Goal: Obtain resource: Download file/media

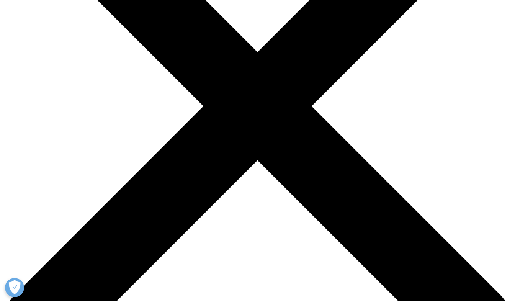
scroll to position [163, 0]
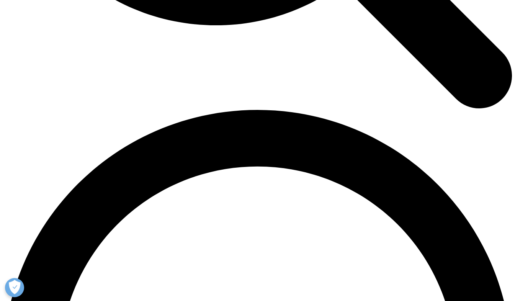
scroll to position [923, 0]
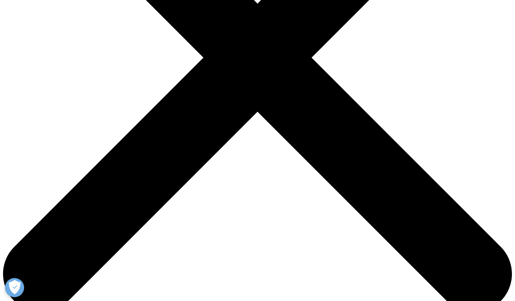
scroll to position [209, 0]
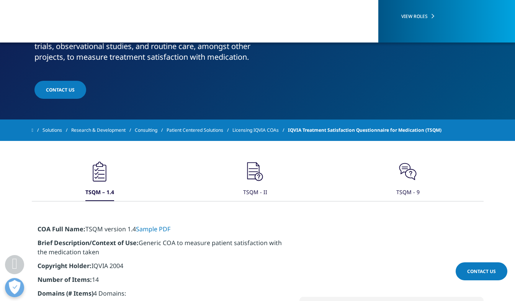
click at [103, 185] on div "TSQM – 1.4" at bounding box center [99, 193] width 29 height 16
click at [164, 230] on link "Sample PDF" at bounding box center [153, 229] width 34 height 8
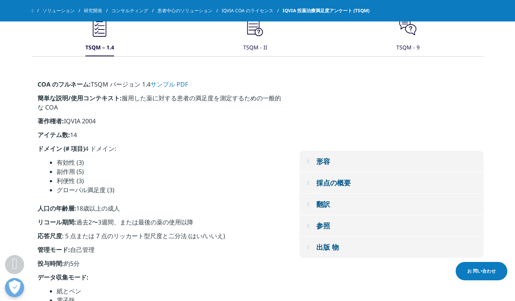
scroll to position [332, 0]
click at [326, 229] on div "参照" at bounding box center [323, 226] width 14 height 10
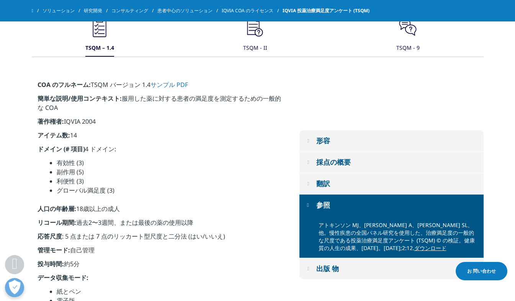
click at [160, 85] on link "サンプル PDF" at bounding box center [170, 84] width 38 height 8
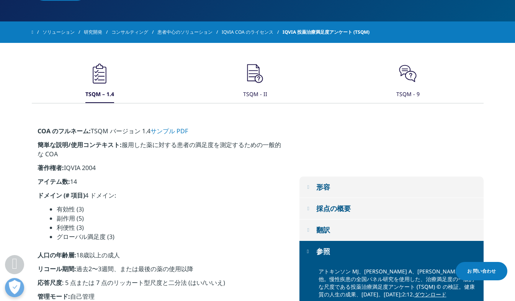
scroll to position [305, 0]
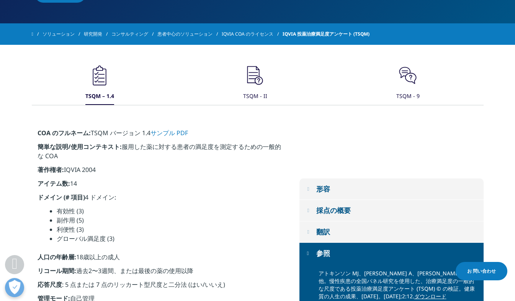
click at [111, 73] on icon ".cls-1{fill:#231f20;}" at bounding box center [99, 75] width 23 height 23
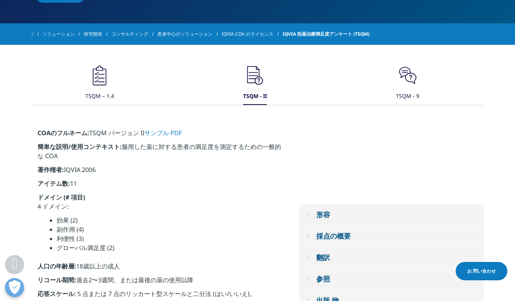
click at [160, 133] on link "サンプル PDF" at bounding box center [163, 133] width 38 height 8
